Goal: Task Accomplishment & Management: Use online tool/utility

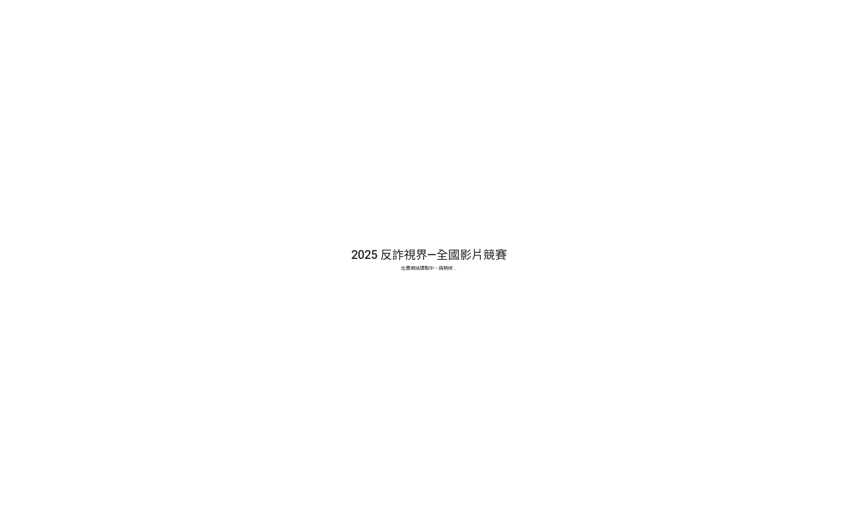
select select "13146"
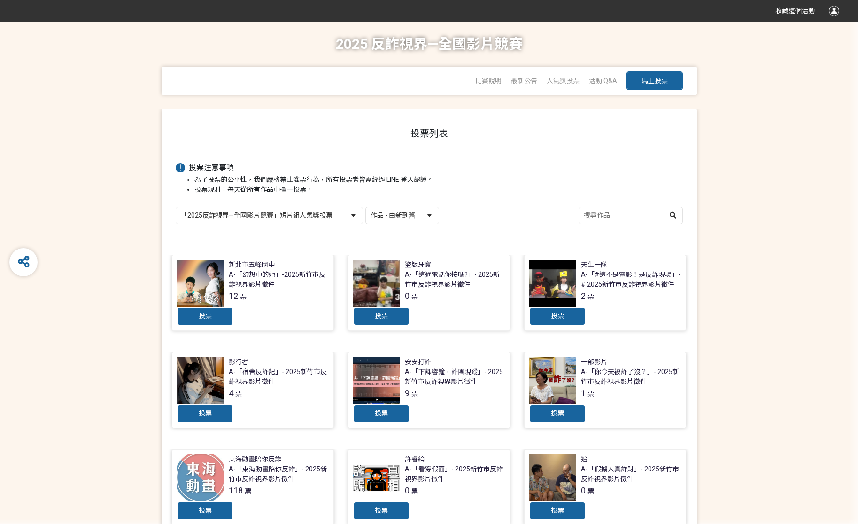
click at [268, 272] on div "A-「幻想中的她」-2025新竹市反詐視界影片徵件" at bounding box center [279, 280] width 100 height 20
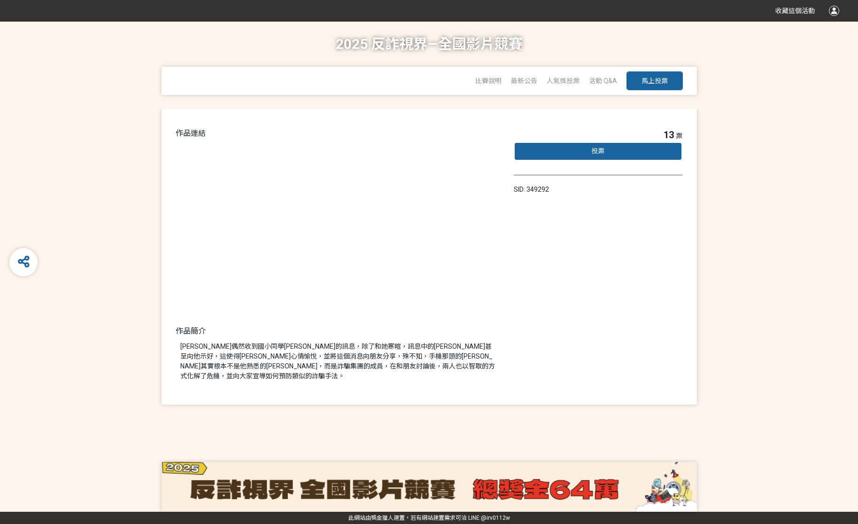
click at [626, 151] on div "投票" at bounding box center [598, 151] width 169 height 19
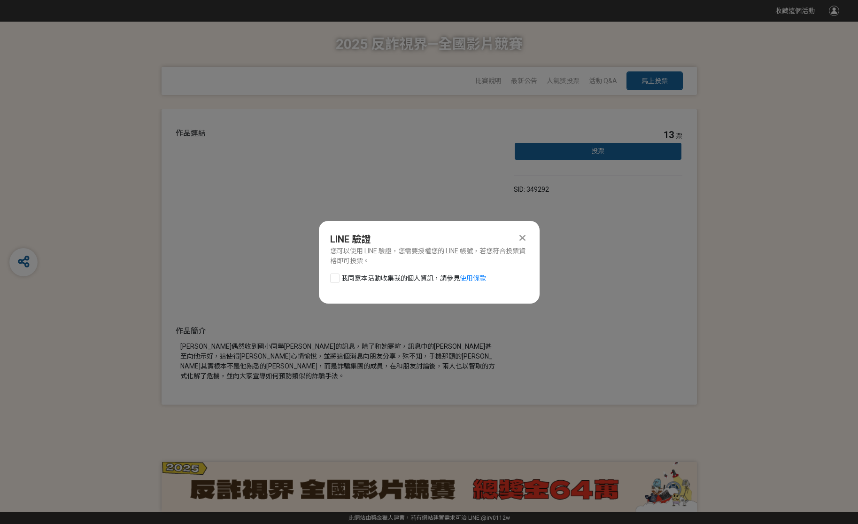
click at [331, 278] on div at bounding box center [334, 277] width 9 height 9
checkbox input "true"
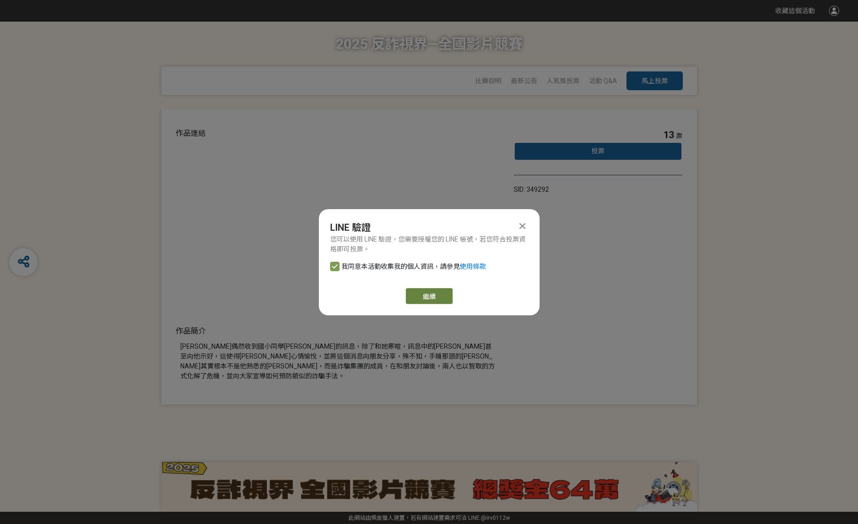
click at [435, 295] on link "繼續" at bounding box center [429, 296] width 47 height 16
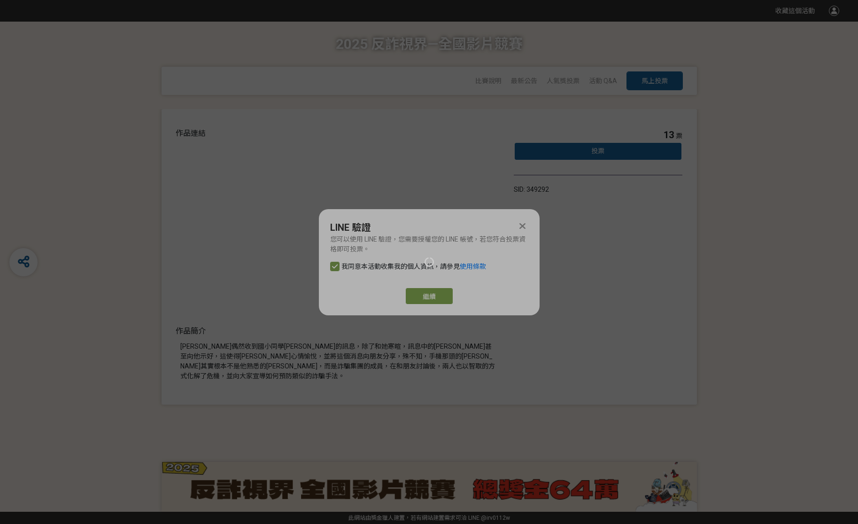
click at [433, 297] on div at bounding box center [429, 262] width 858 height 524
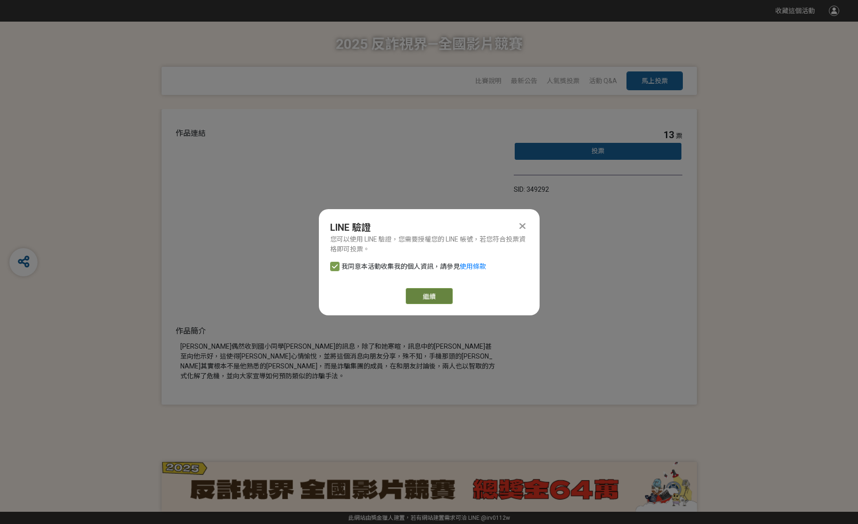
click at [442, 299] on link "繼續" at bounding box center [429, 296] width 47 height 16
click at [441, 294] on link "繼續" at bounding box center [429, 296] width 47 height 16
click at [439, 299] on link "繼續" at bounding box center [429, 296] width 47 height 16
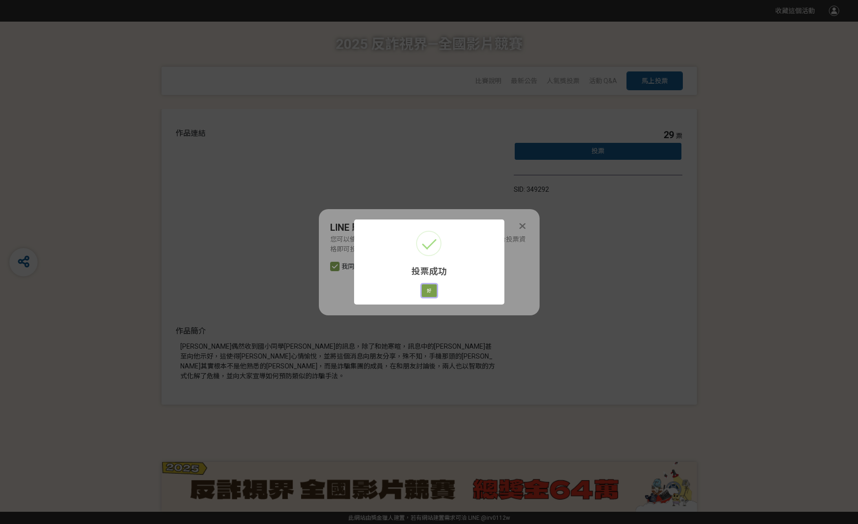
drag, startPoint x: 430, startPoint y: 288, endPoint x: 454, endPoint y: 272, distance: 28.8
click at [431, 288] on button "好" at bounding box center [429, 290] width 15 height 13
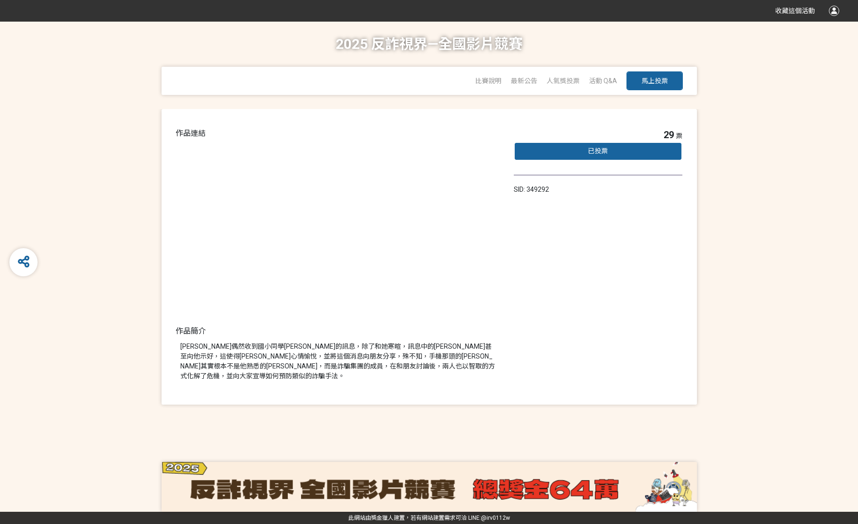
drag, startPoint x: 798, startPoint y: 140, endPoint x: 798, endPoint y: 50, distance: 90.7
click at [798, 132] on div "作品連結 作品簡介 [PERSON_NAME]偶然收到國小同學[PERSON_NAME]的訊息，除了和她寒暄，訊息中的[PERSON_NAME]甚至向他示好，…" at bounding box center [429, 256] width 858 height 295
